Goal: Task Accomplishment & Management: Complete application form

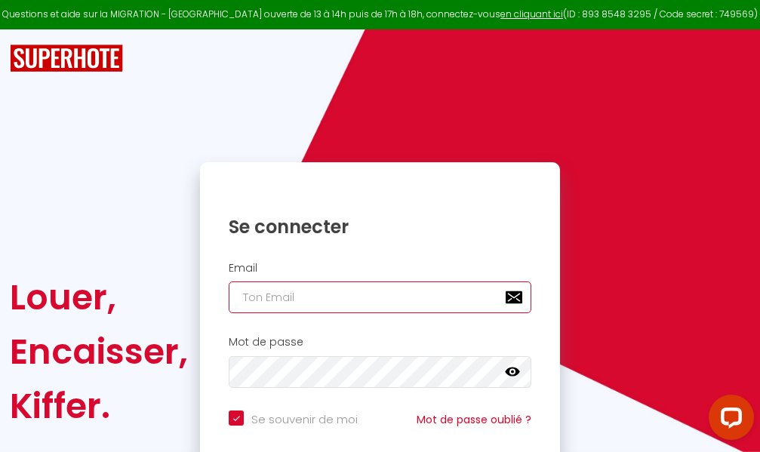
click at [408, 297] on input "email" at bounding box center [380, 298] width 303 height 32
type input "m"
checkbox input "true"
type input "ma"
checkbox input "true"
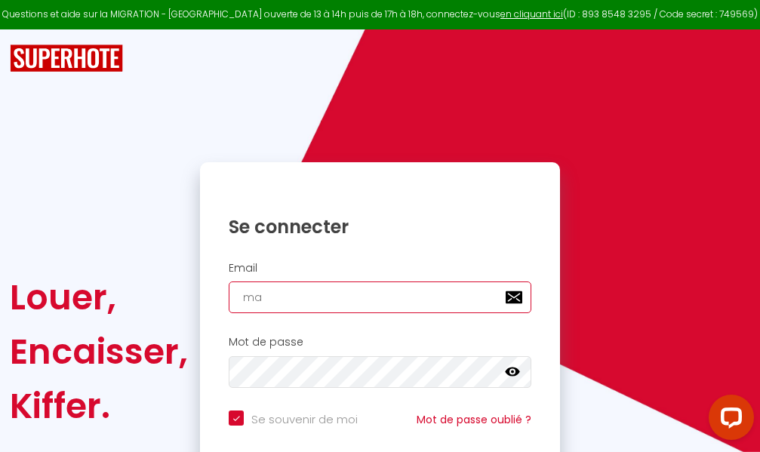
type input "mar"
checkbox input "true"
type input "marc"
checkbox input "true"
type input "marcd"
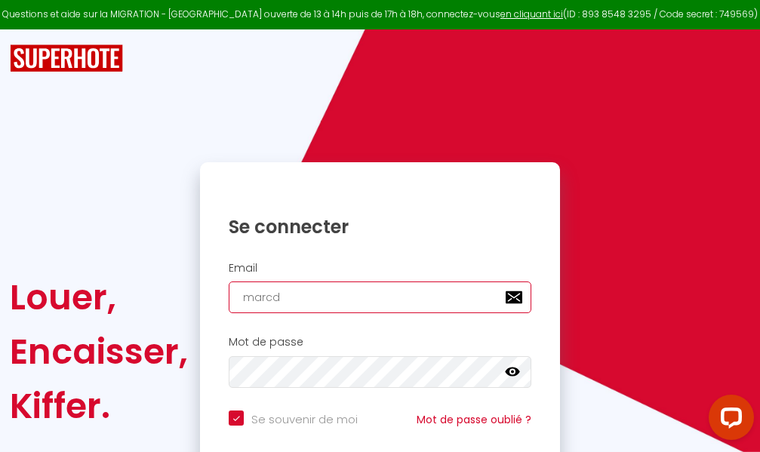
checkbox input "true"
type input "marcdp"
checkbox input "true"
type input "marcdpo"
checkbox input "true"
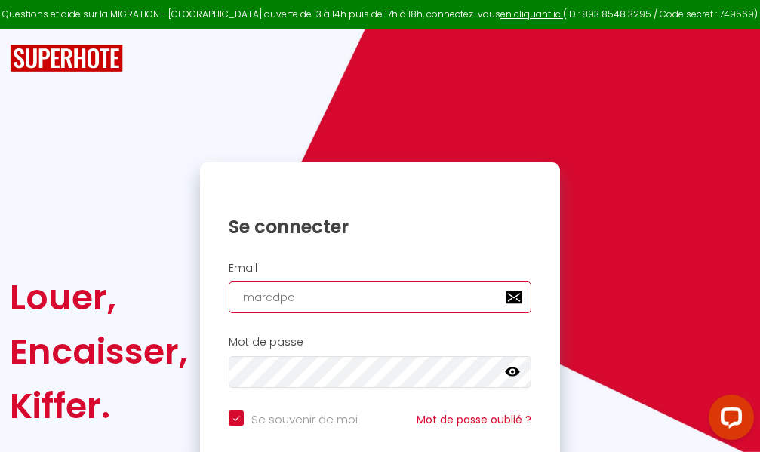
type input "marcdpoz"
checkbox input "true"
type input "marcdpoz."
checkbox input "true"
type input "marcdpoz.l"
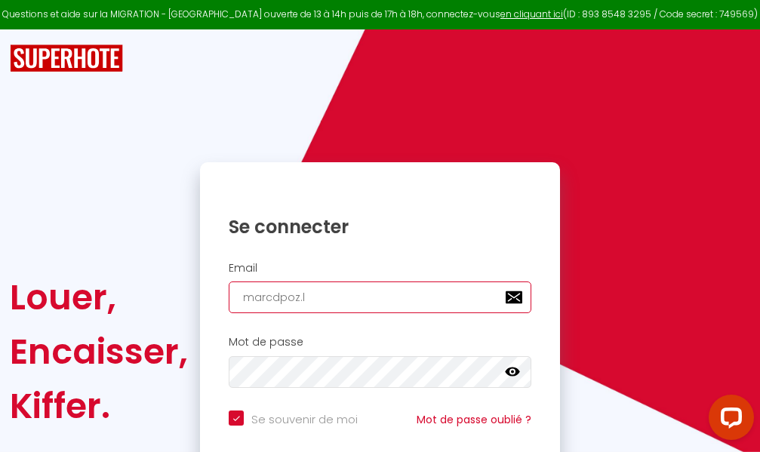
checkbox input "true"
type input "marcdpoz.lo"
checkbox input "true"
type input "marcdpoz.loc"
checkbox input "true"
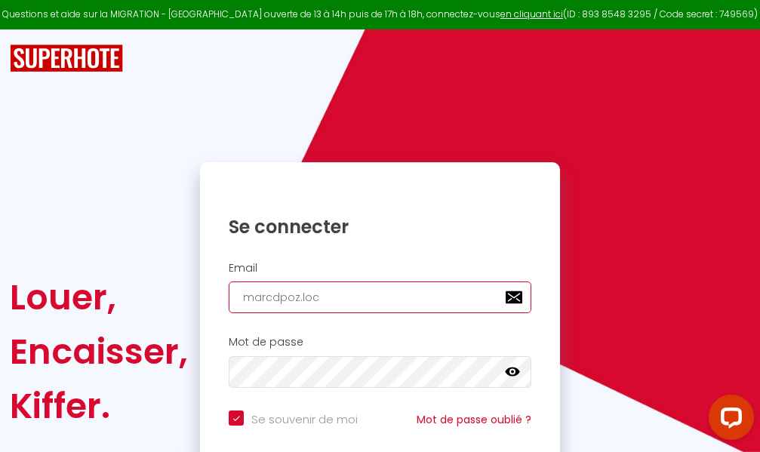
type input "marcdpoz.loca"
checkbox input "true"
type input "marcdpoz.locat"
checkbox input "true"
type input "marcdpoz.locati"
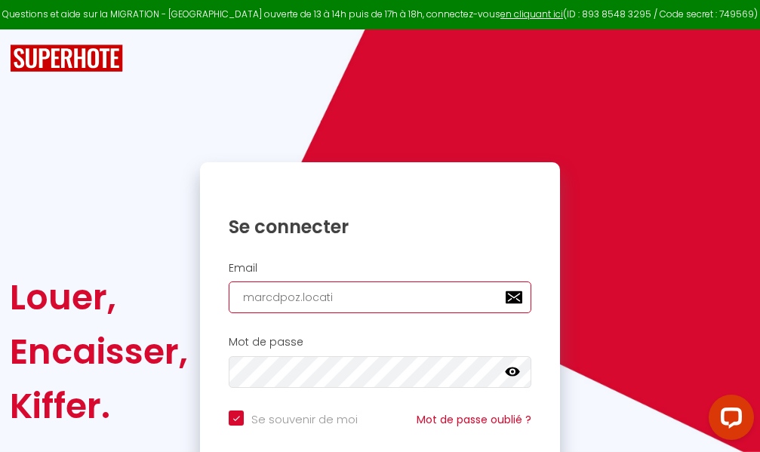
checkbox input "true"
type input "marcdpoz.locatio"
checkbox input "true"
type input "marcdpoz.location"
checkbox input "true"
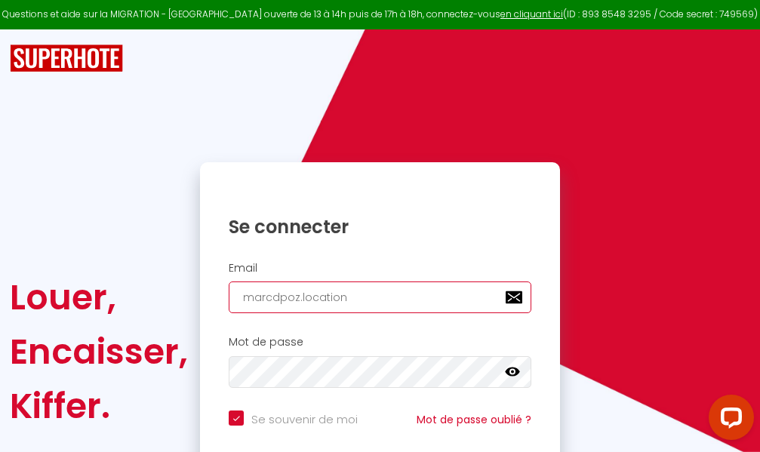
type input "marcdpoz.location@"
checkbox input "true"
type input "marcdpoz.location@g"
checkbox input "true"
type input "marcdpoz.location@gm"
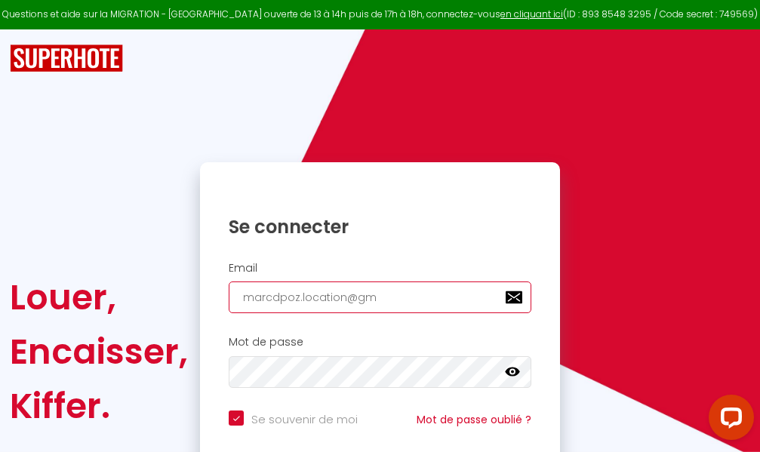
checkbox input "true"
type input "marcdpoz.location@gma"
checkbox input "true"
type input "marcdpoz.location@gmai"
checkbox input "true"
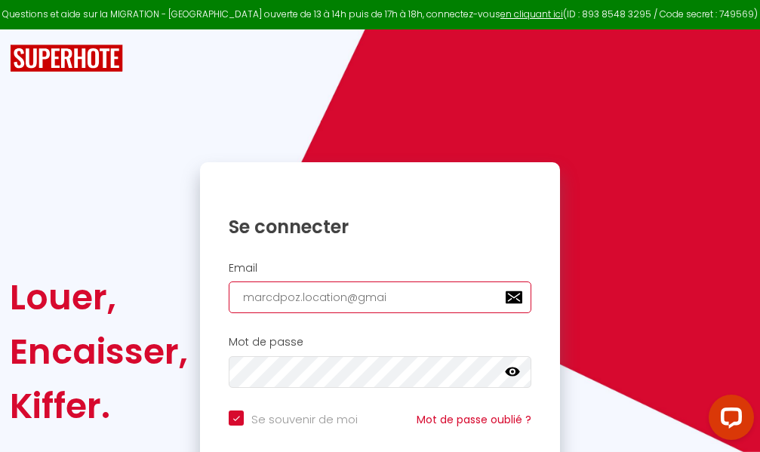
type input "[EMAIL_ADDRESS]"
checkbox input "true"
type input "[EMAIL_ADDRESS]."
checkbox input "true"
type input "marcdpoz.location@gmail.c"
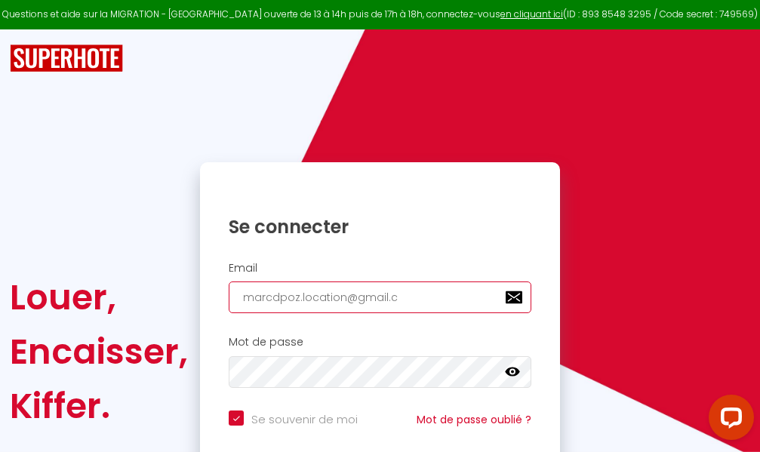
checkbox input "true"
type input "[EMAIL_ADDRESS][DOMAIN_NAME]"
checkbox input "true"
type input "[EMAIL_ADDRESS][DOMAIN_NAME]"
checkbox input "true"
